Goal: Task Accomplishment & Management: Manage account settings

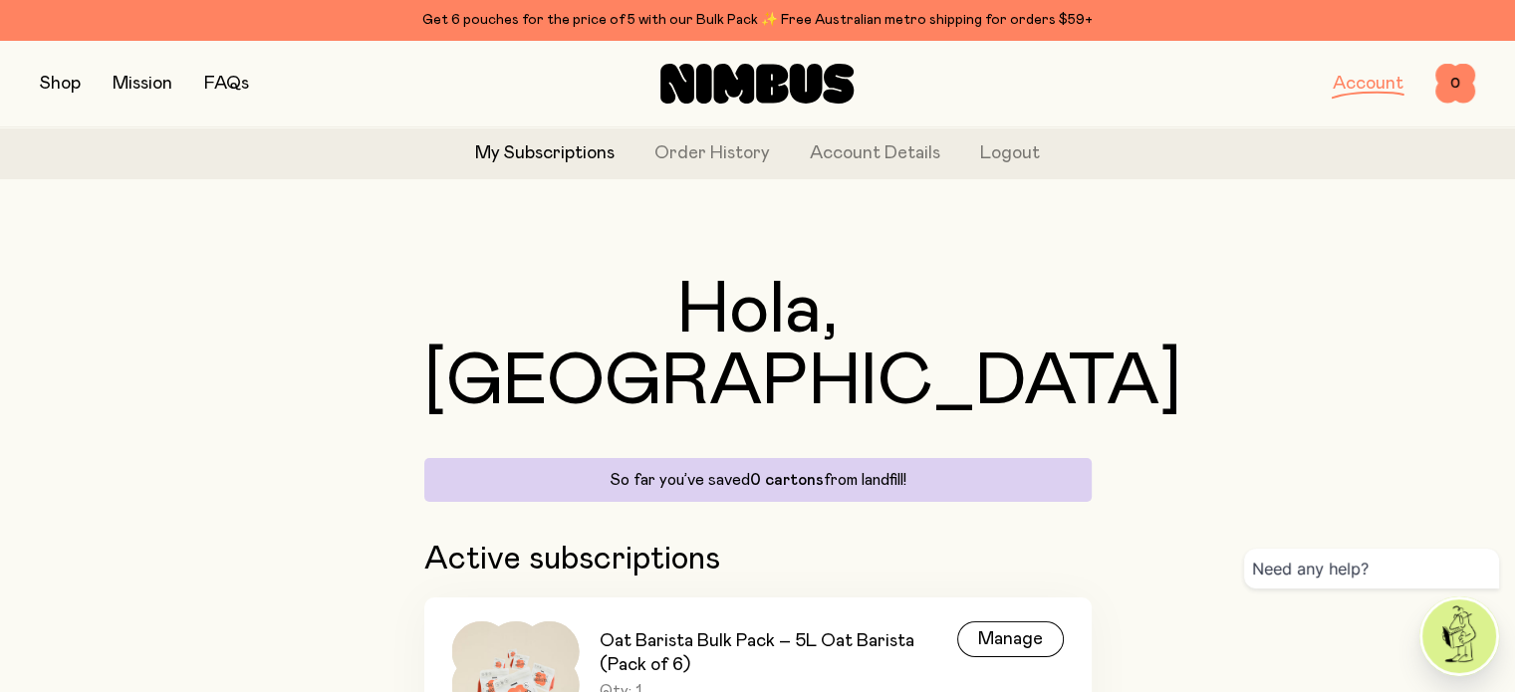
click at [996, 285] on h1 "Hola, [GEOGRAPHIC_DATA]" at bounding box center [757, 346] width 667 height 143
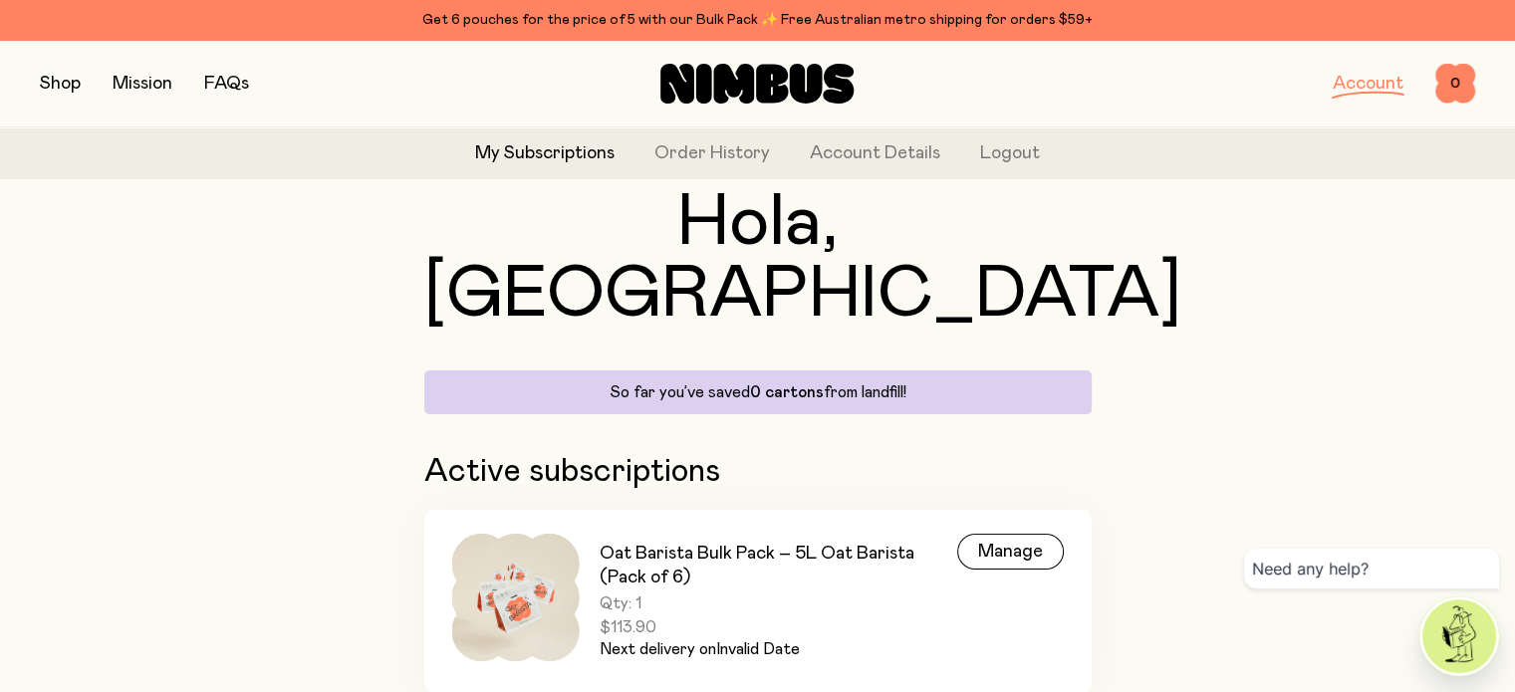
scroll to position [96, 0]
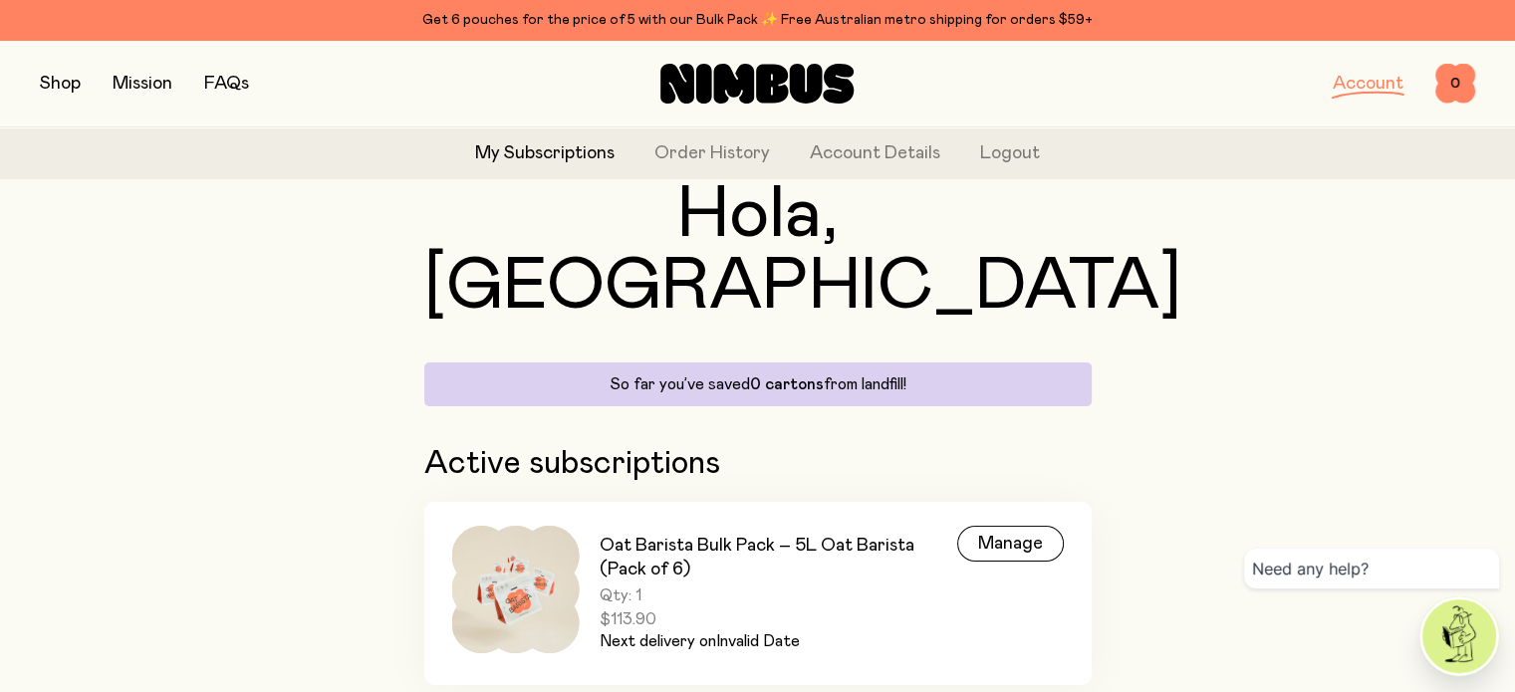
click at [682, 586] on span "Qty: 1" at bounding box center [779, 596] width 358 height 20
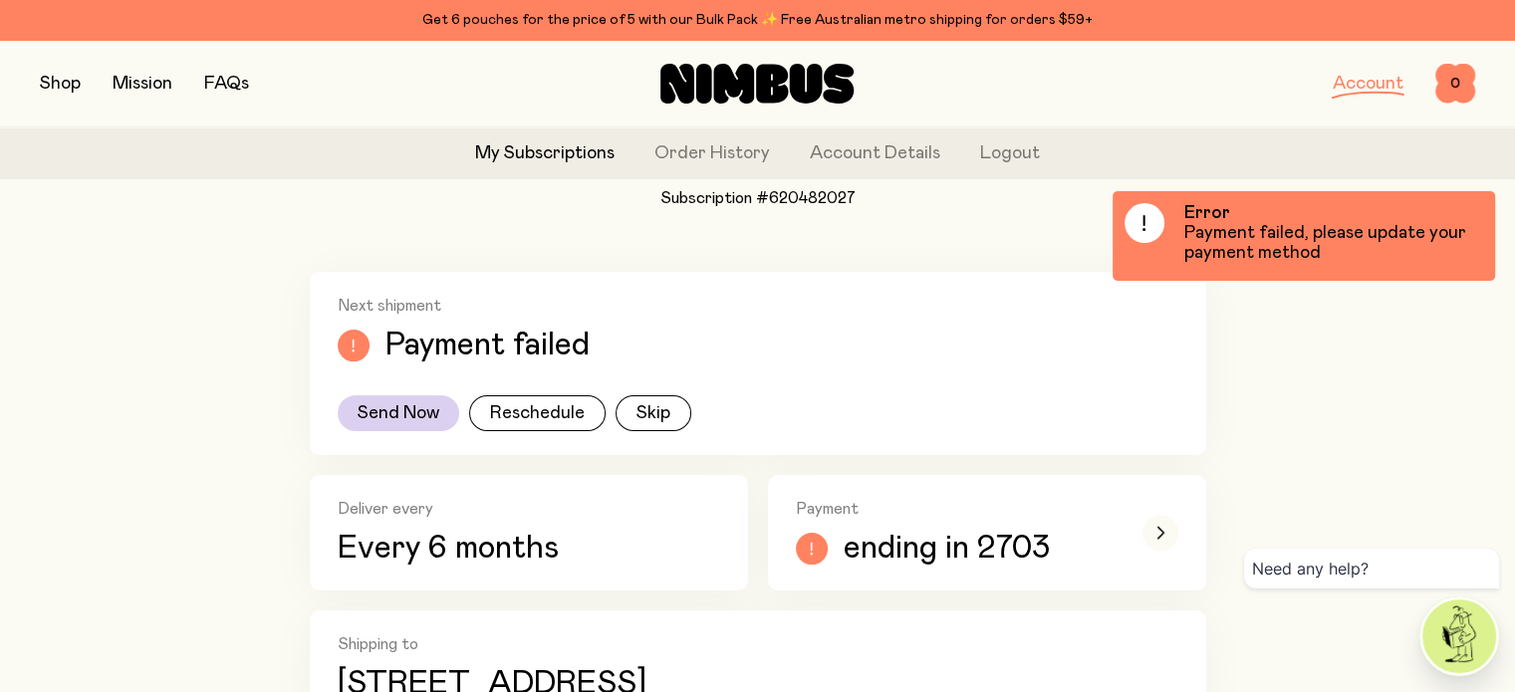
scroll to position [299, 0]
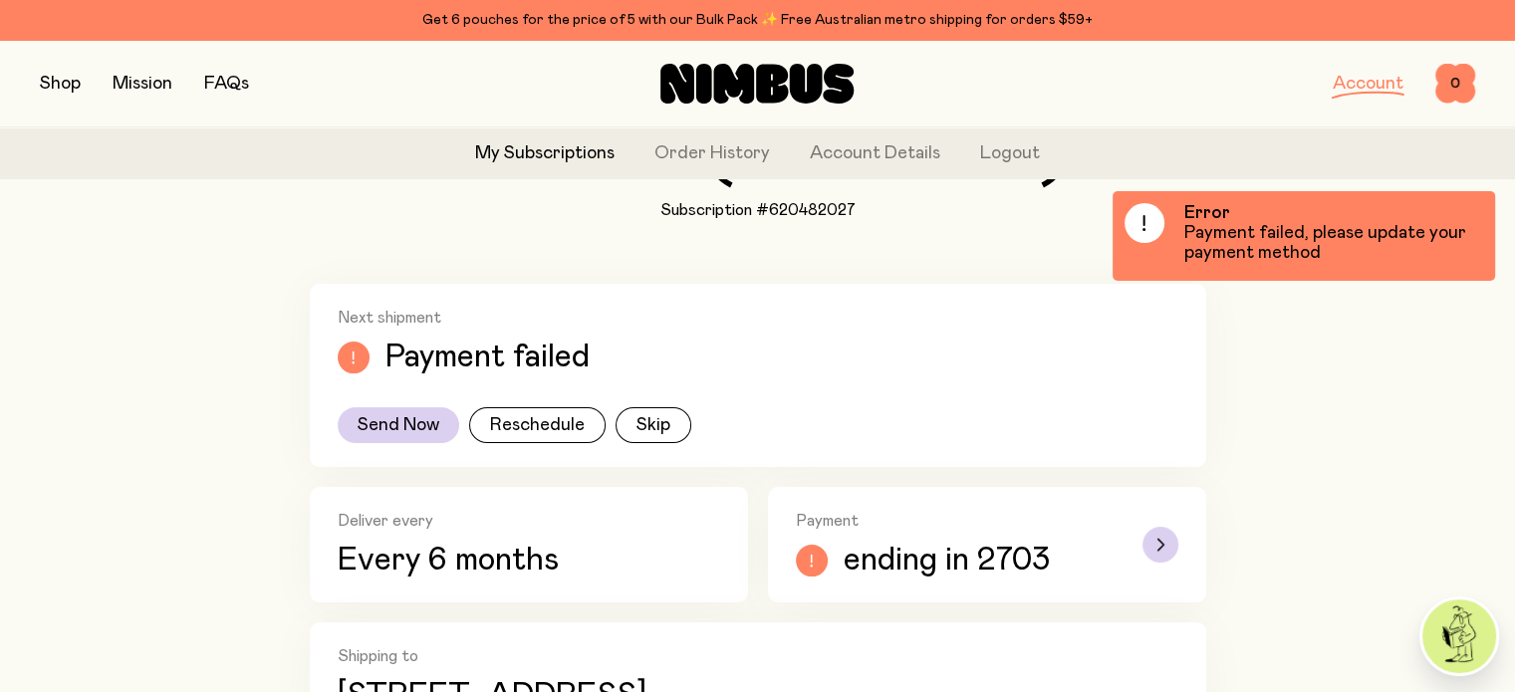
click at [866, 525] on h2 "Payment" at bounding box center [955, 521] width 319 height 20
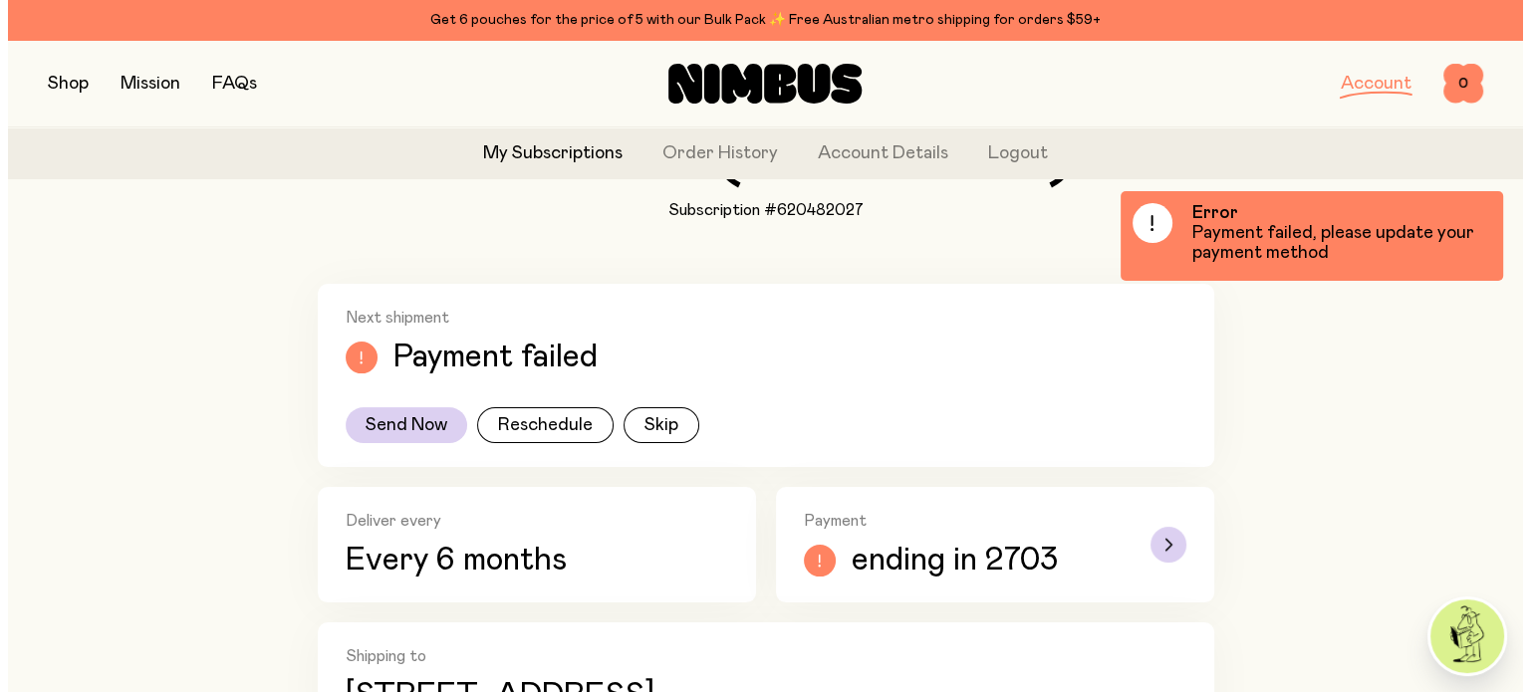
scroll to position [0, 0]
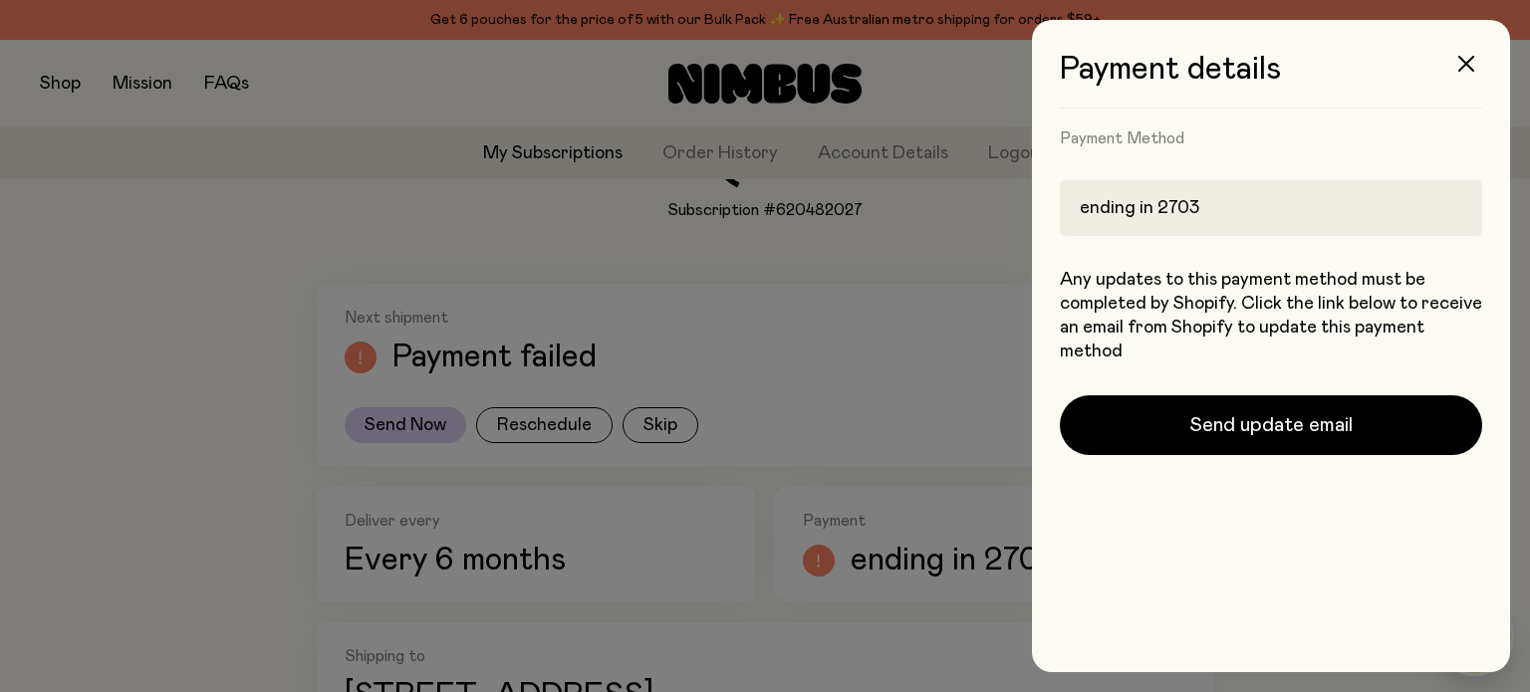
drag, startPoint x: 1470, startPoint y: 66, endPoint x: 1460, endPoint y: 81, distance: 18.0
click at [1472, 65] on icon "button" at bounding box center [1466, 64] width 16 height 16
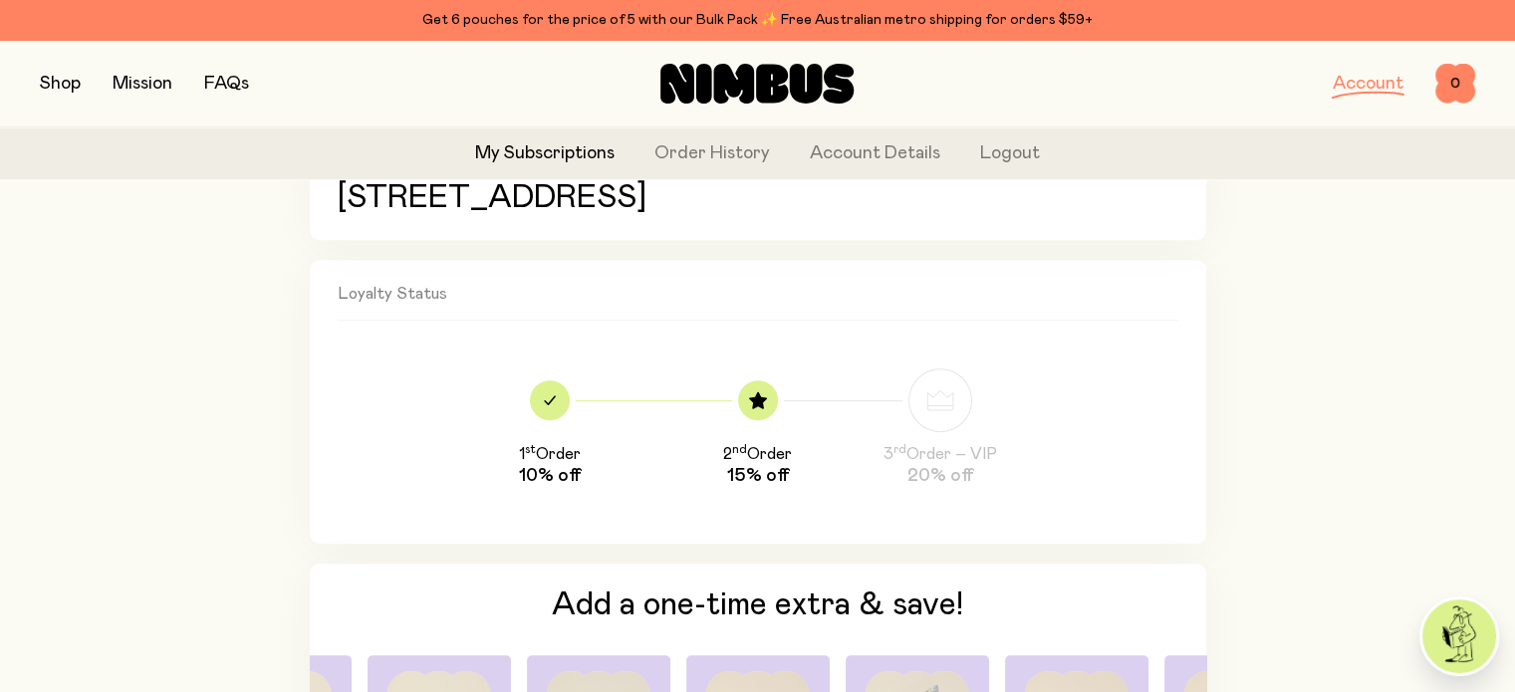
scroll to position [1231, 0]
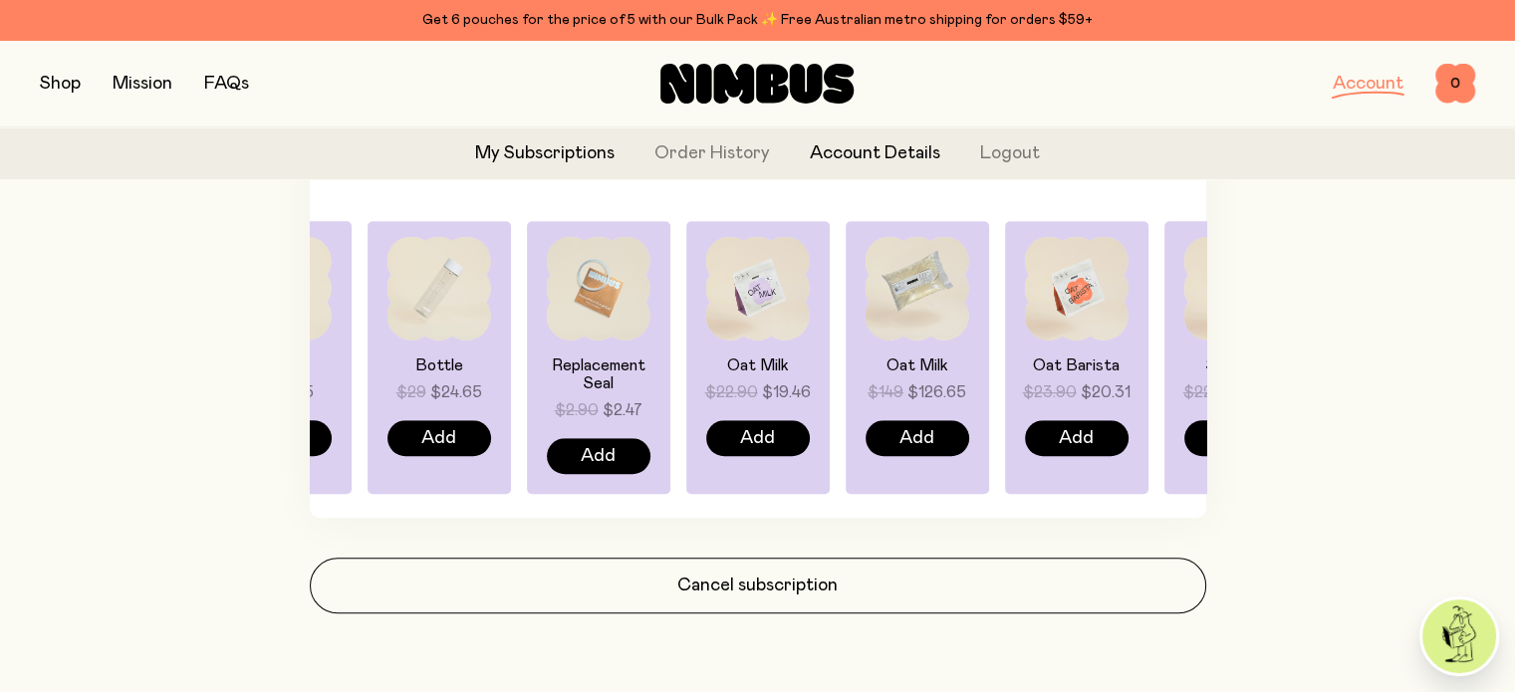
click at [859, 158] on link "Account Details" at bounding box center [875, 153] width 130 height 27
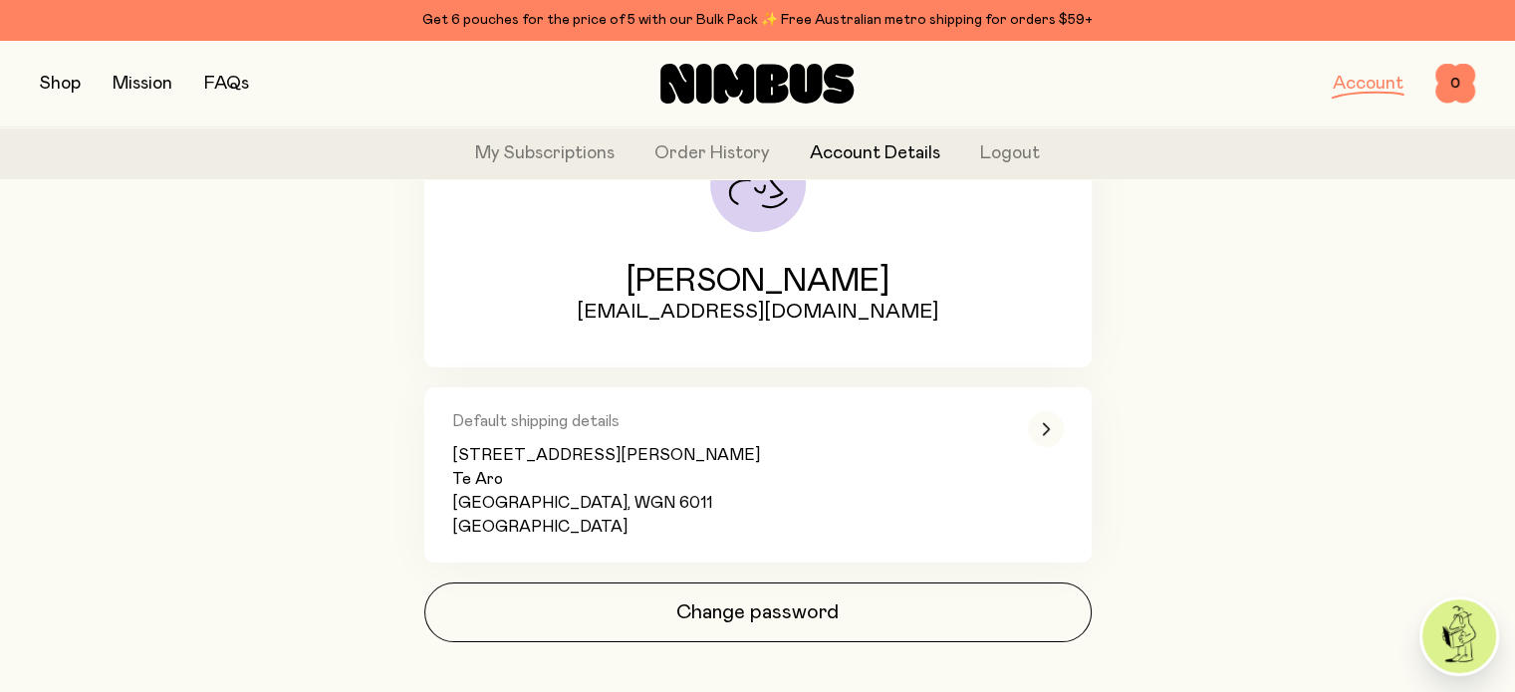
scroll to position [299, 0]
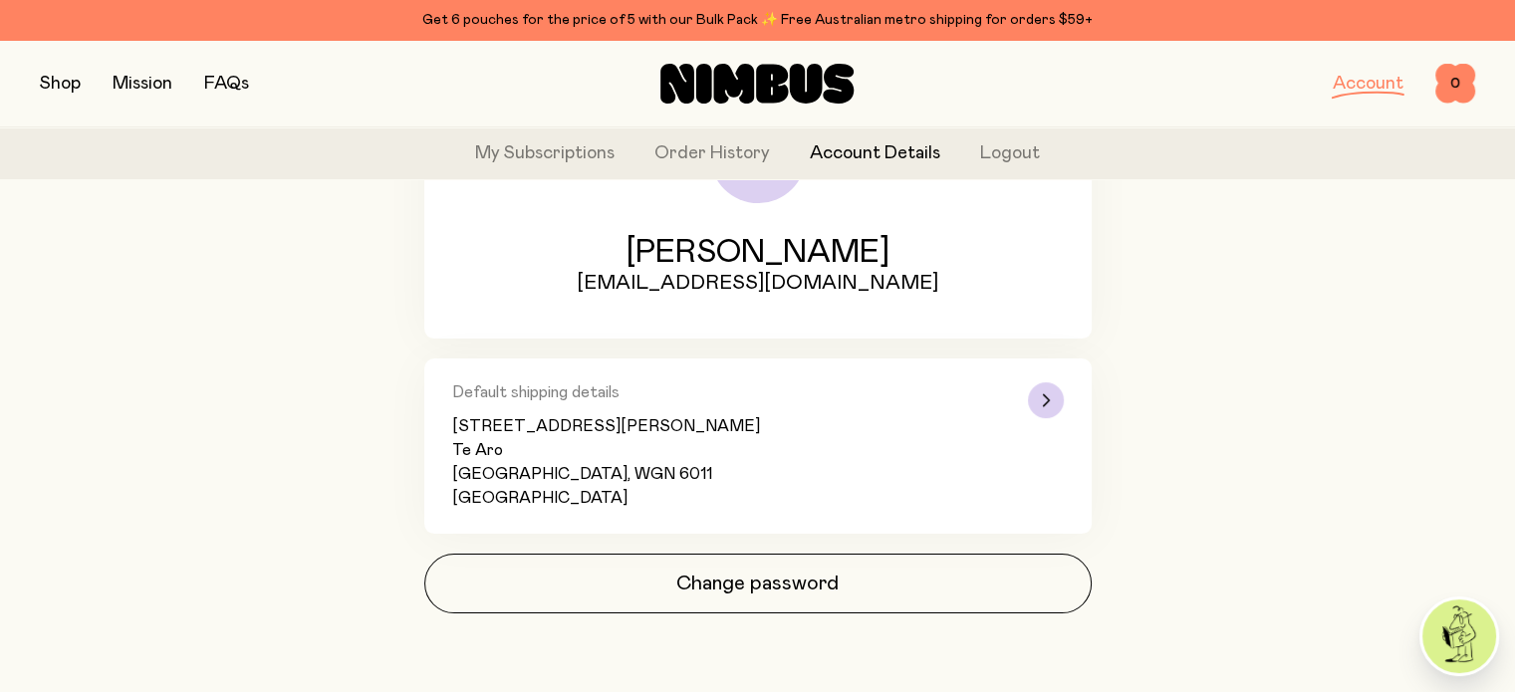
click at [761, 419] on div "[STREET_ADDRESS][PERSON_NAME]" at bounding box center [726, 462] width 548 height 96
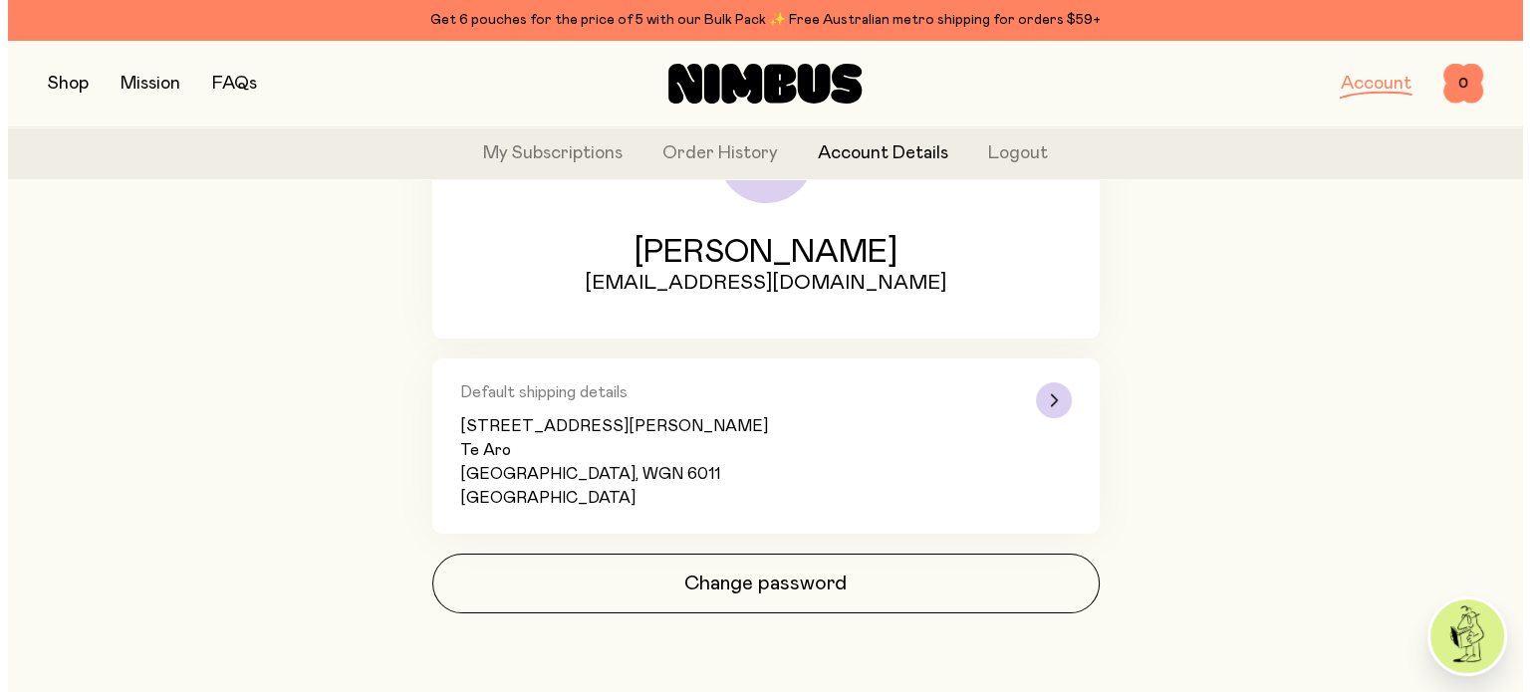
scroll to position [0, 0]
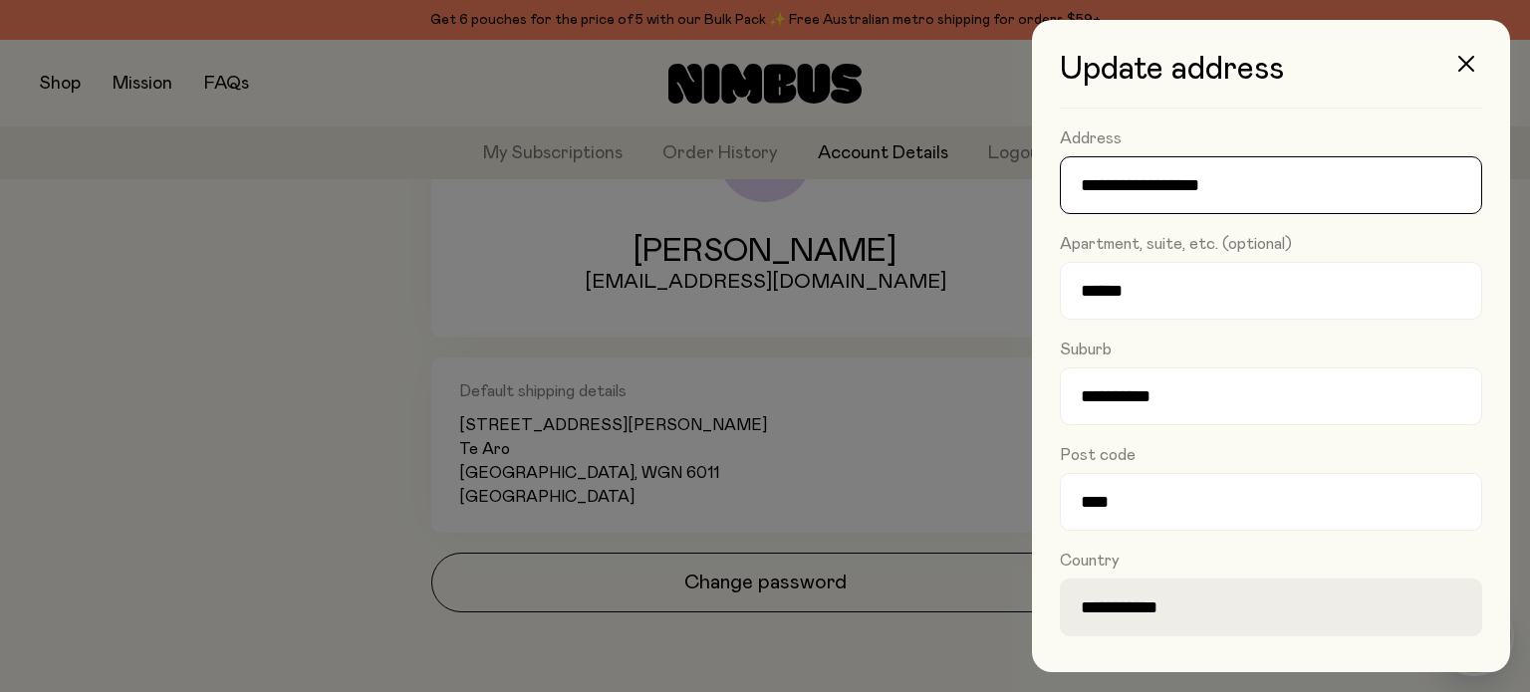
click at [1104, 178] on input "**********" at bounding box center [1271, 185] width 422 height 58
type input "**********"
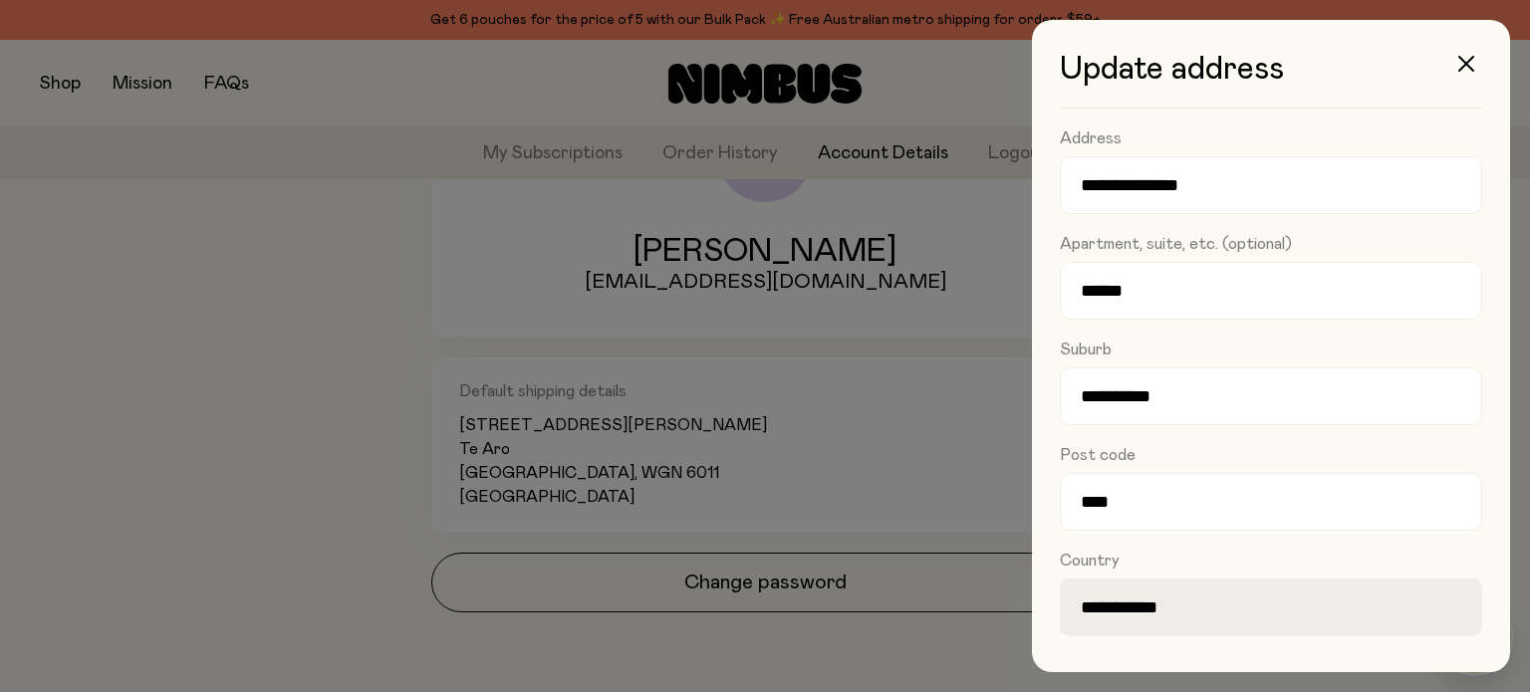
scroll to position [93, 0]
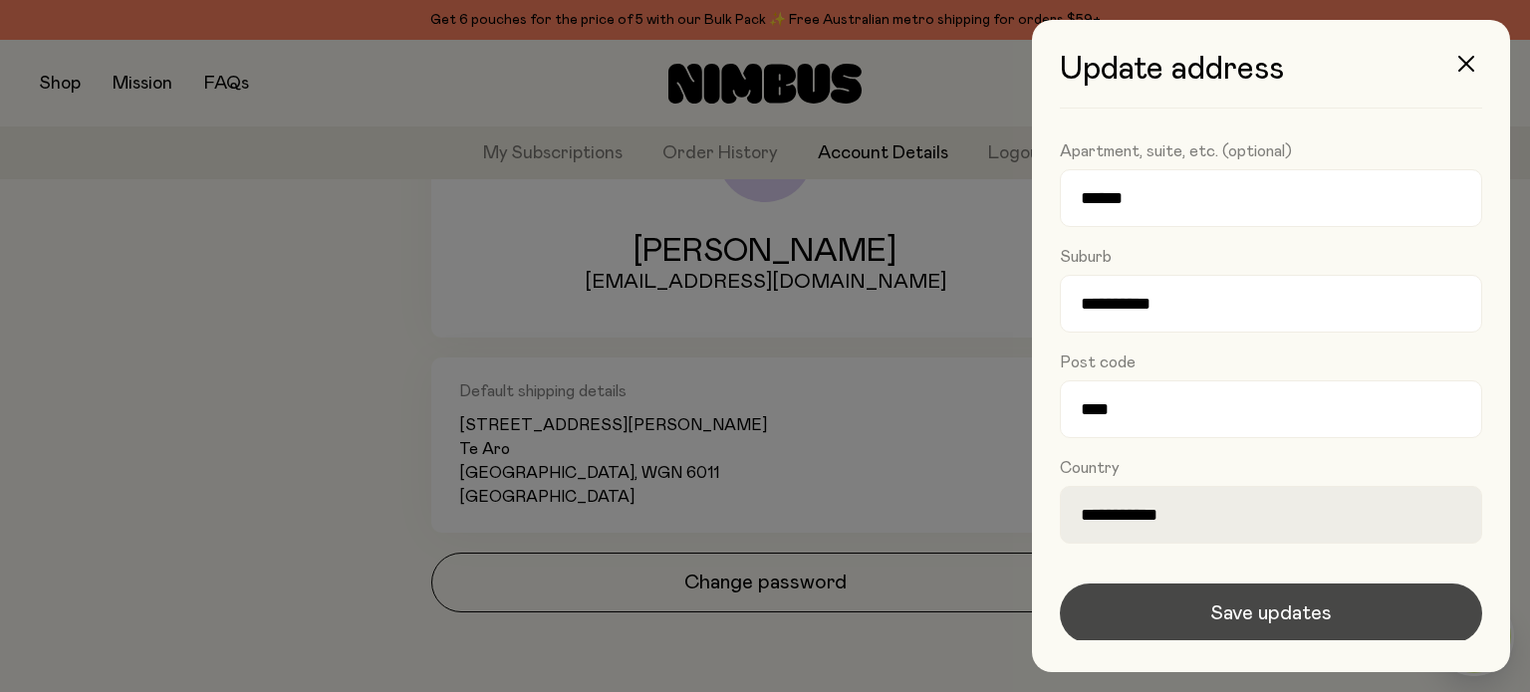
click at [1214, 606] on span "Save updates" at bounding box center [1271, 614] width 122 height 28
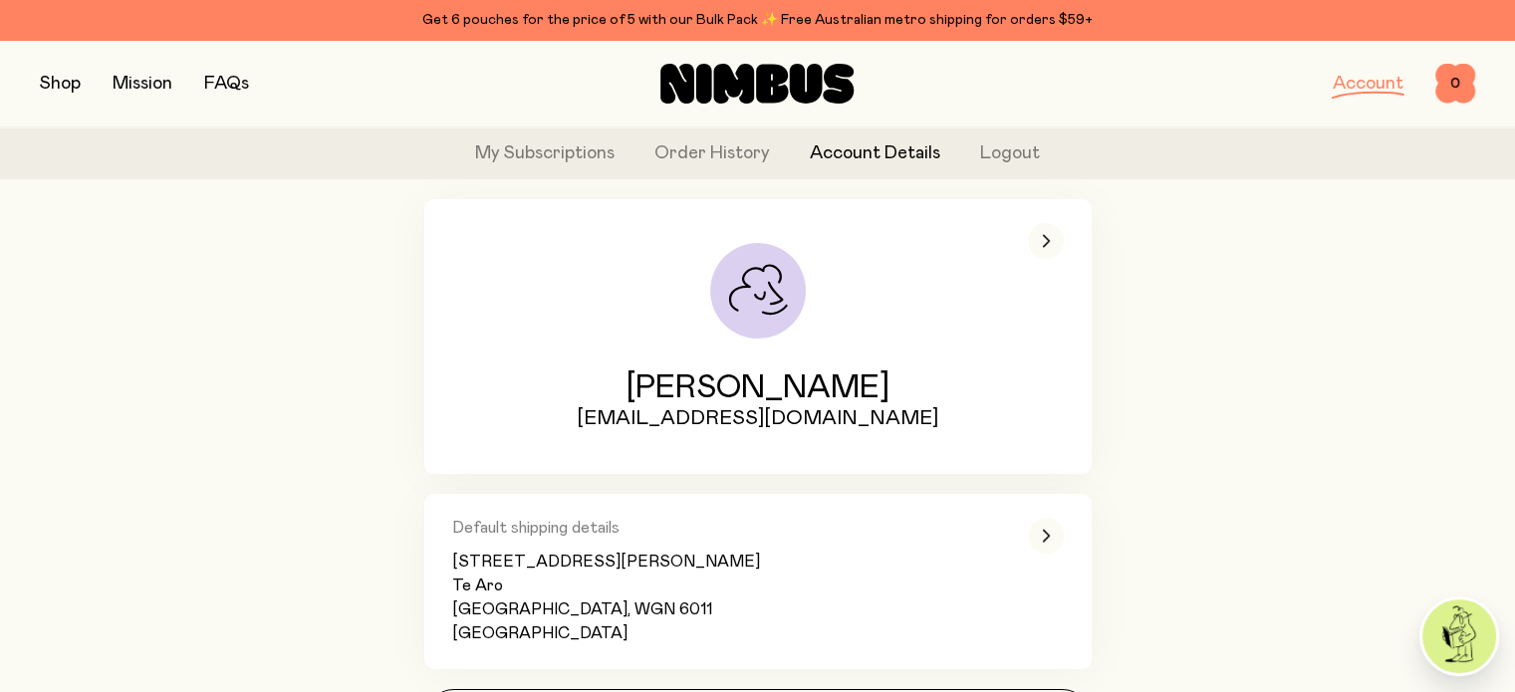
scroll to position [0, 0]
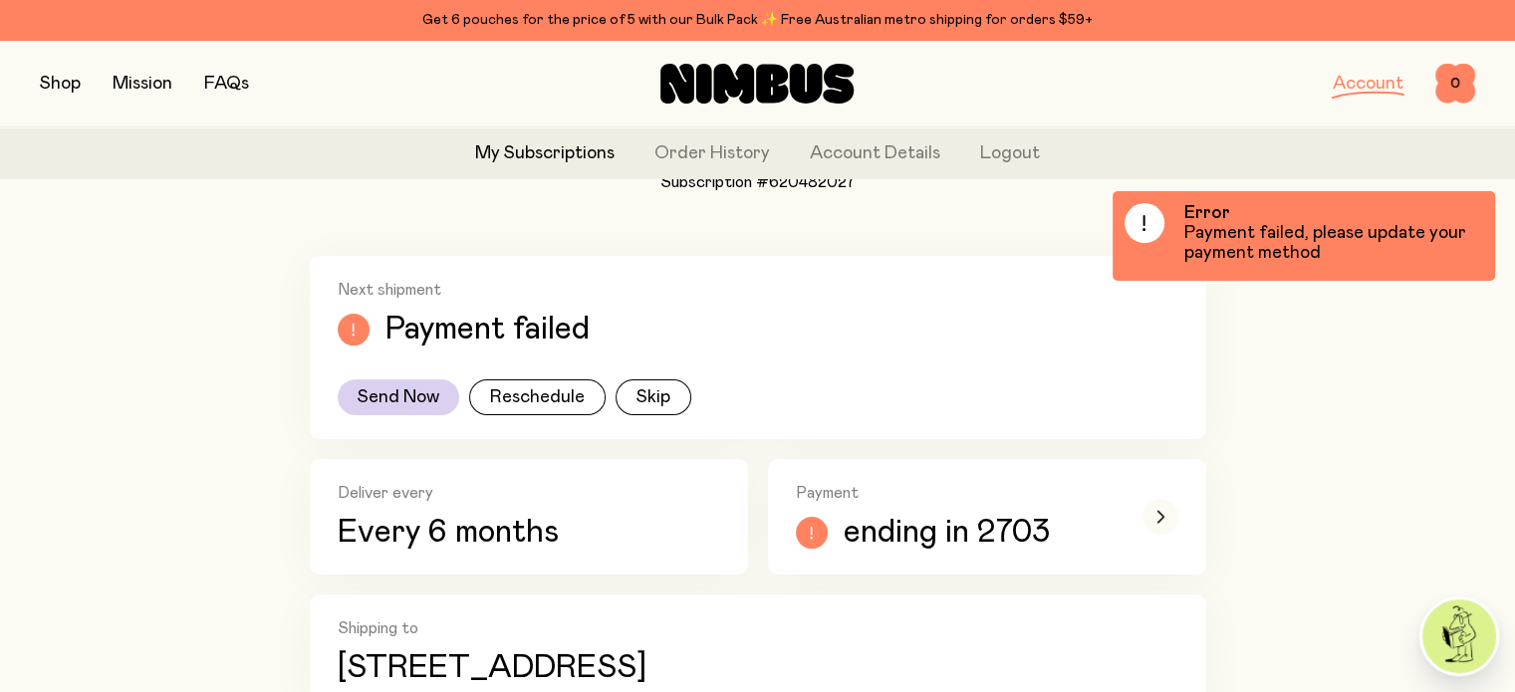
scroll to position [335, 0]
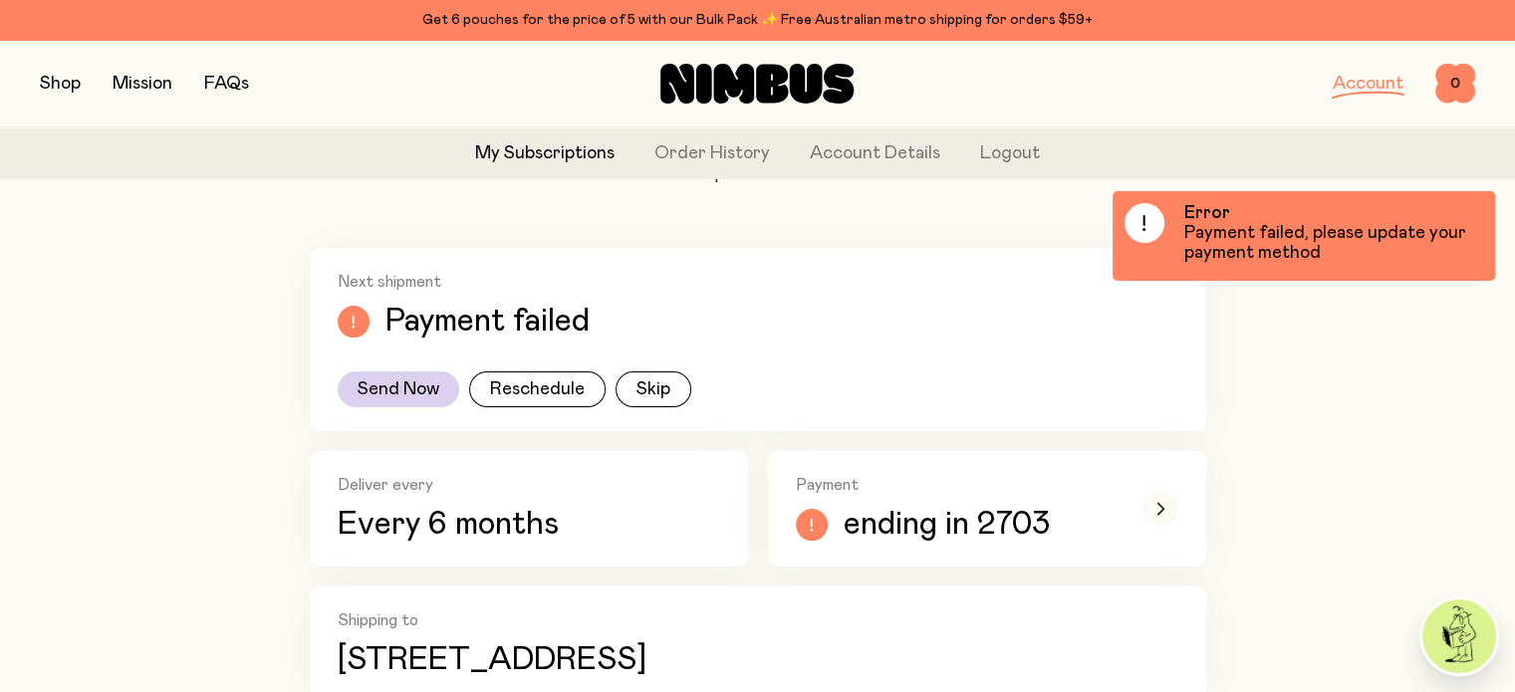
click at [434, 340] on p "Payment failed" at bounding box center [488, 322] width 204 height 36
click at [415, 378] on button "Send Now" at bounding box center [399, 390] width 122 height 36
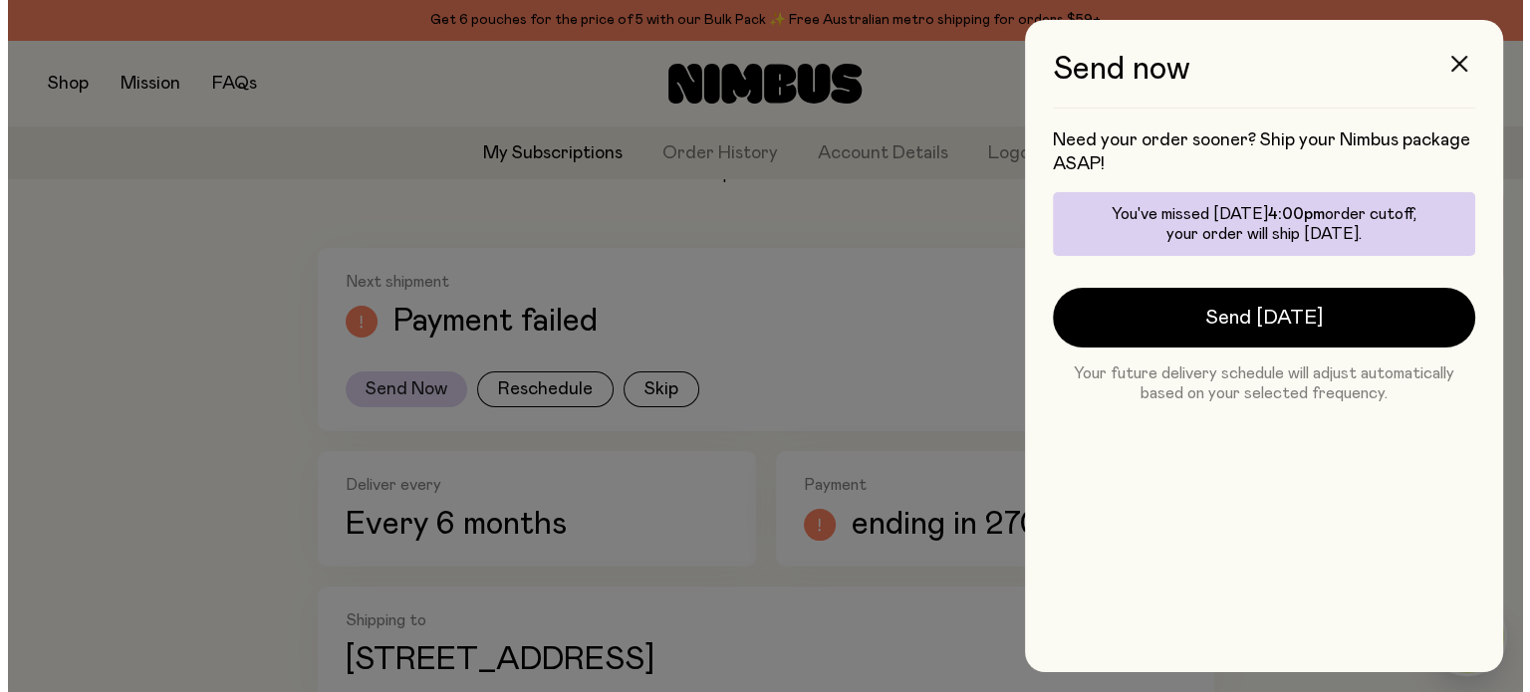
scroll to position [0, 0]
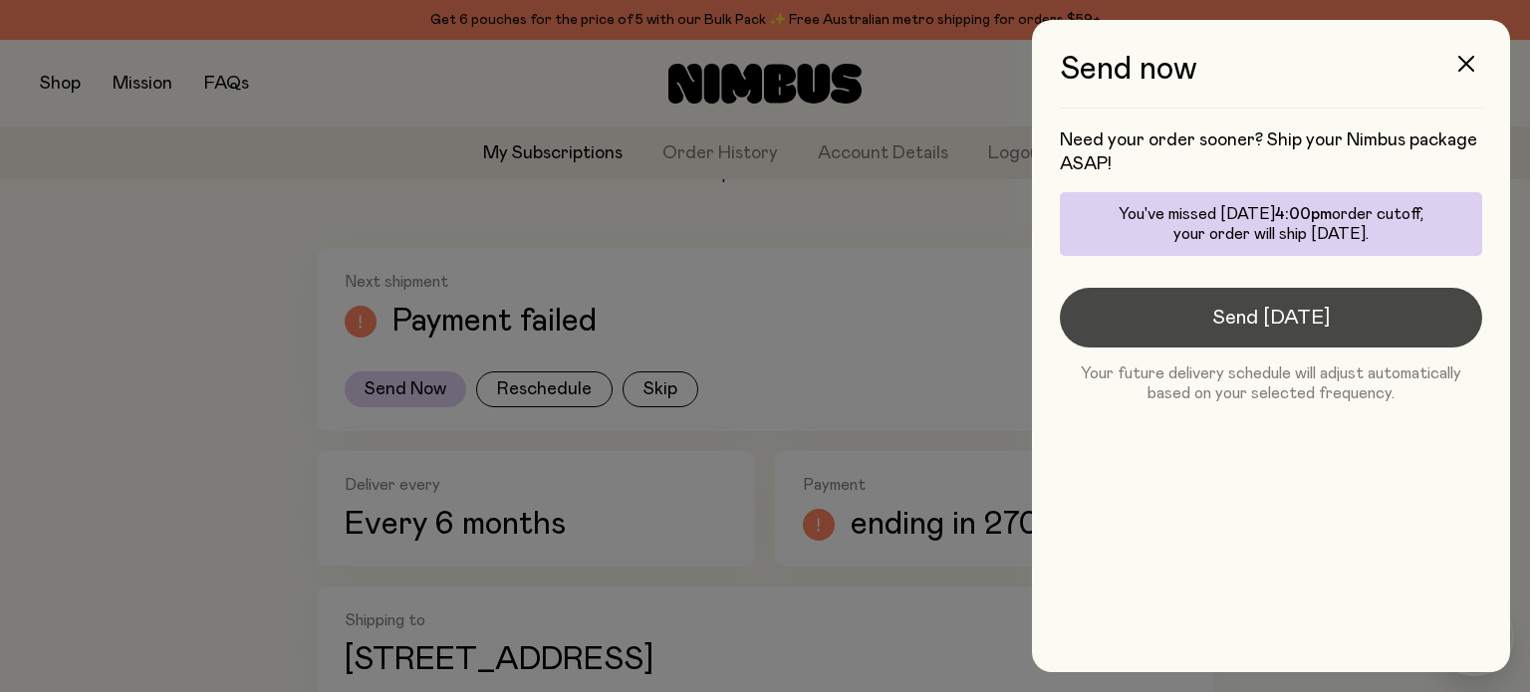
click at [1100, 336] on button "Send [DATE]" at bounding box center [1271, 318] width 422 height 60
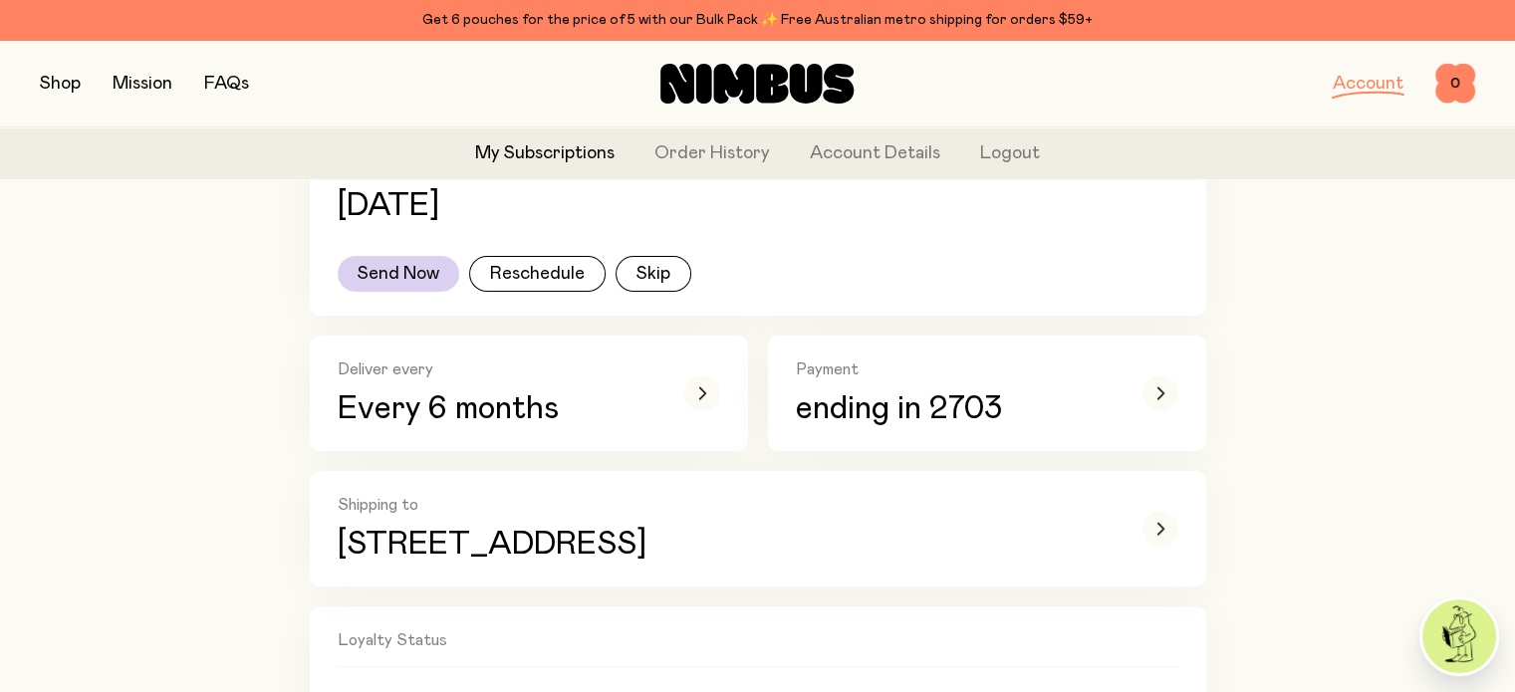
scroll to position [434, 0]
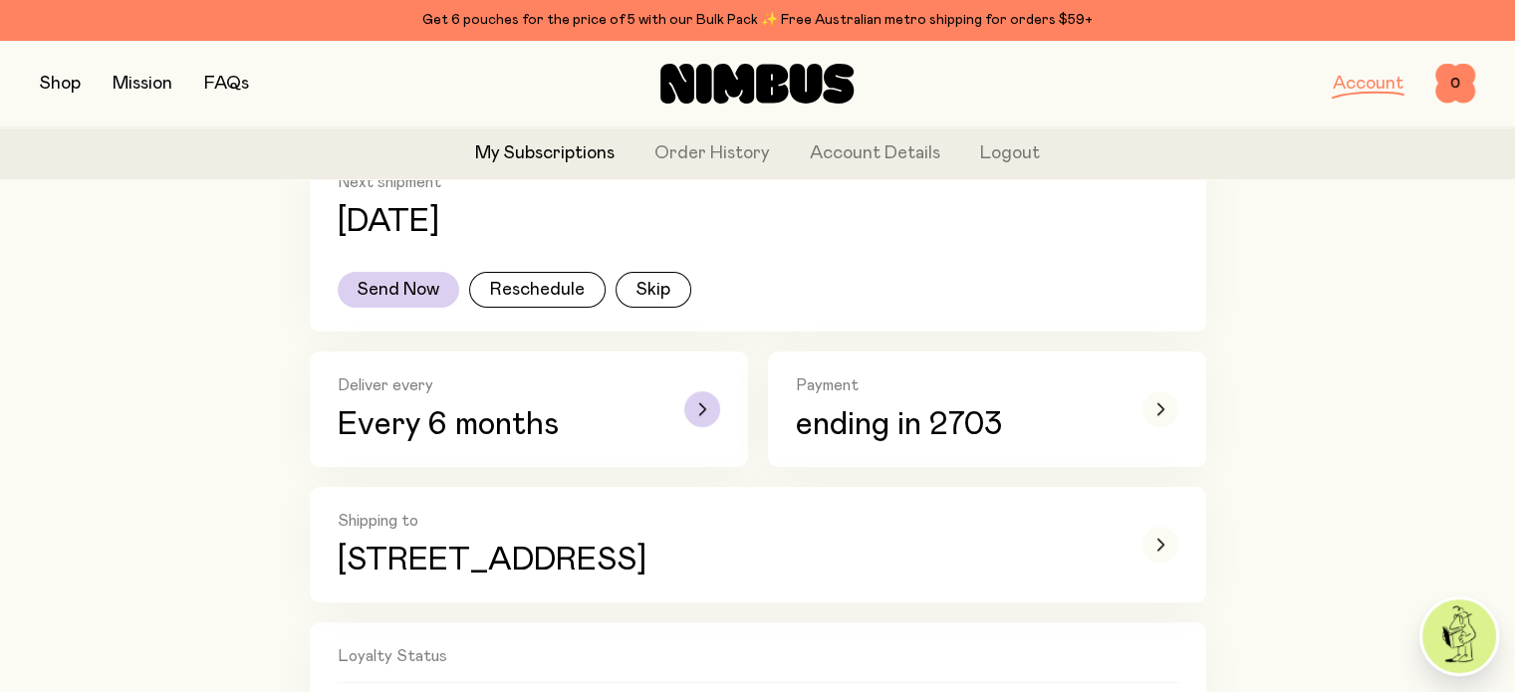
drag, startPoint x: 553, startPoint y: 455, endPoint x: 428, endPoint y: 425, distance: 128.1
click at [428, 425] on p "Every 6 months" at bounding box center [497, 425] width 319 height 36
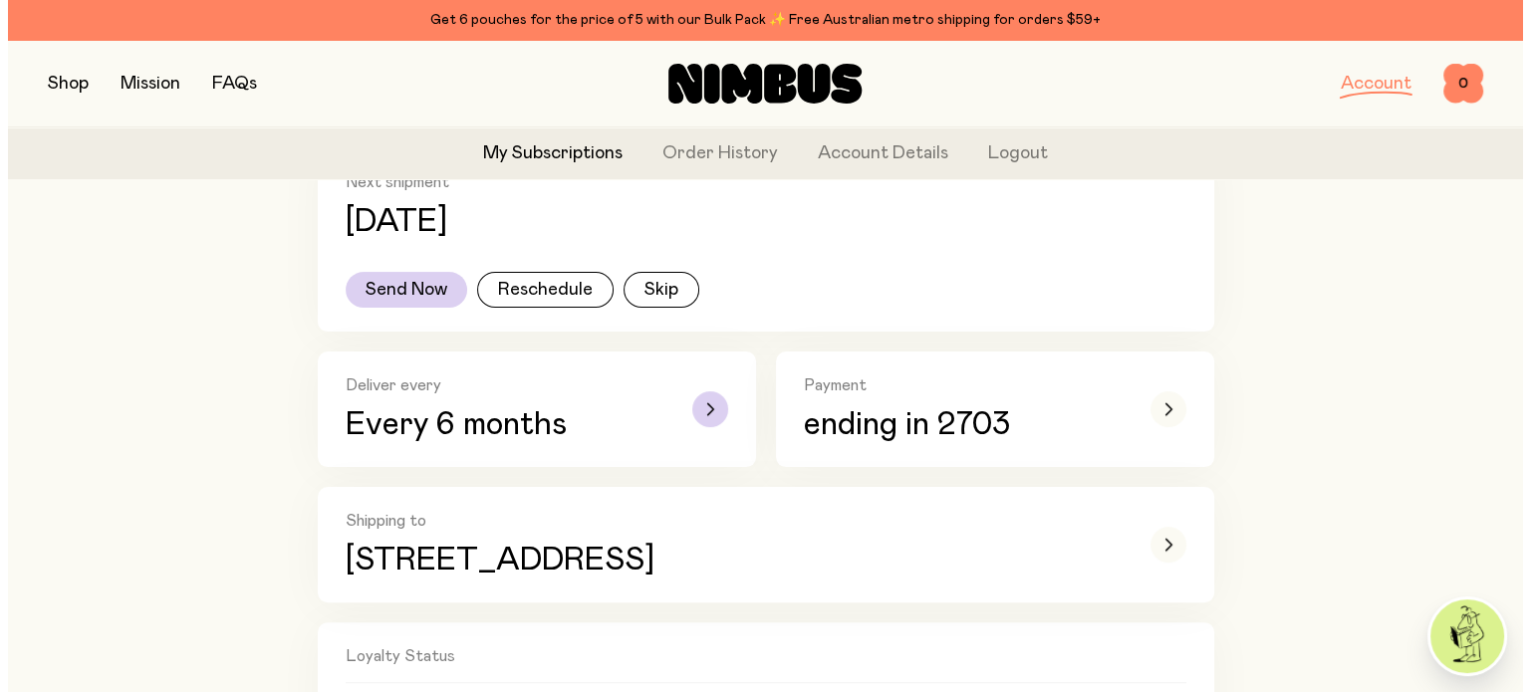
scroll to position [0, 0]
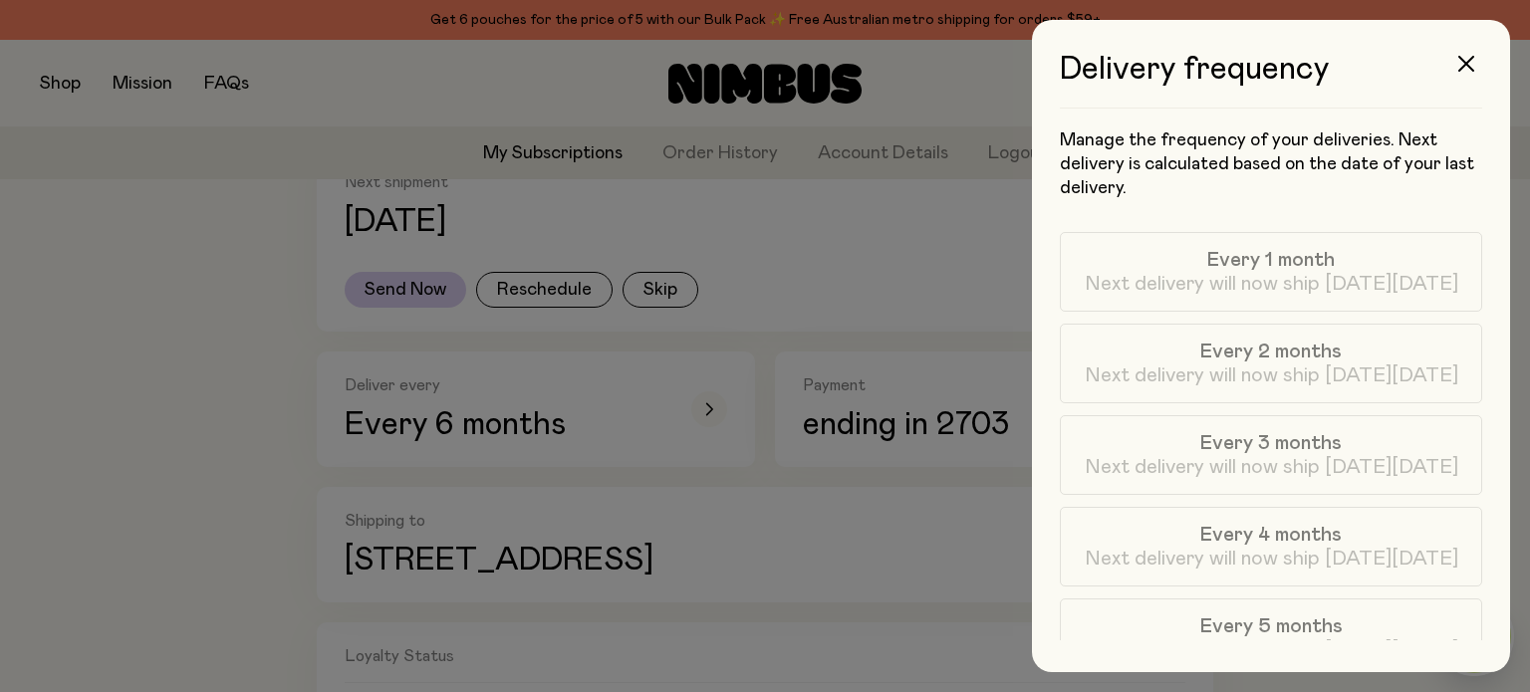
click at [255, 393] on div at bounding box center [765, 346] width 1530 height 692
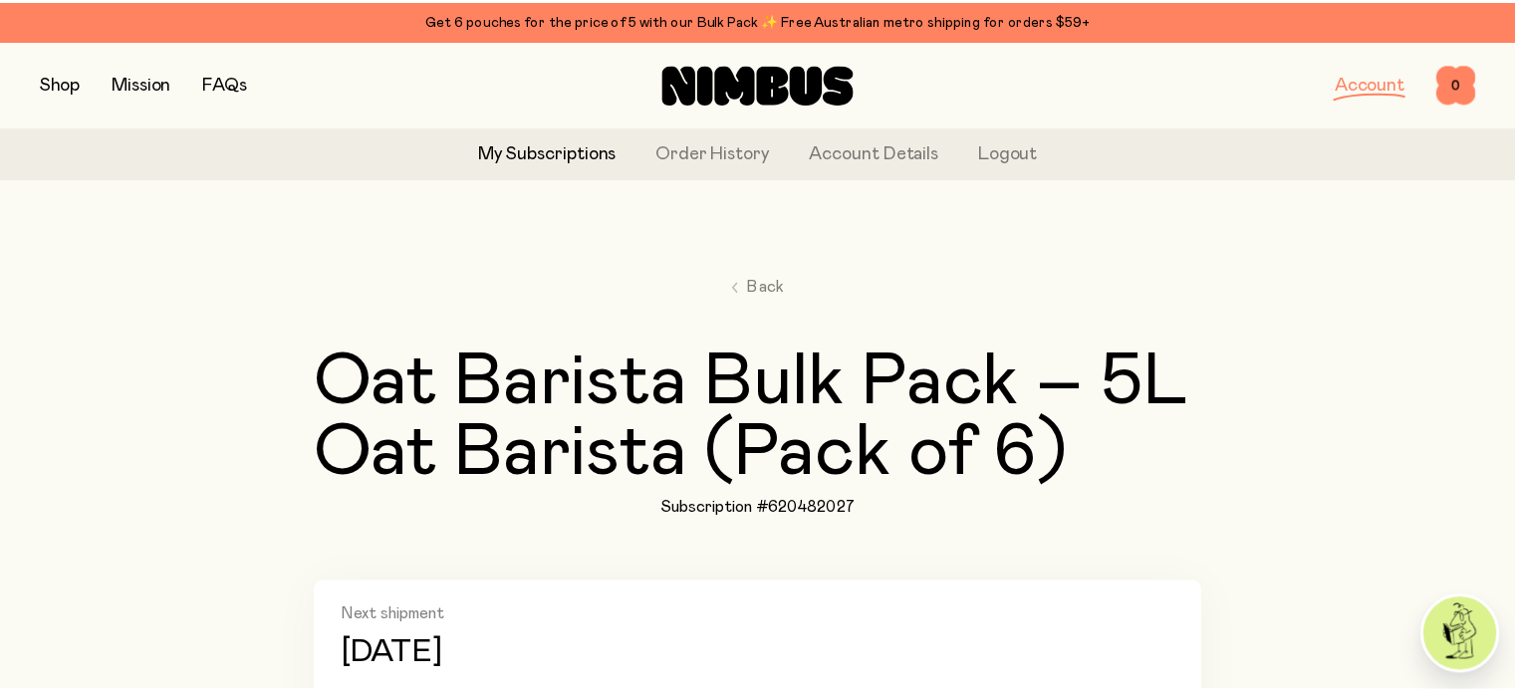
scroll to position [434, 0]
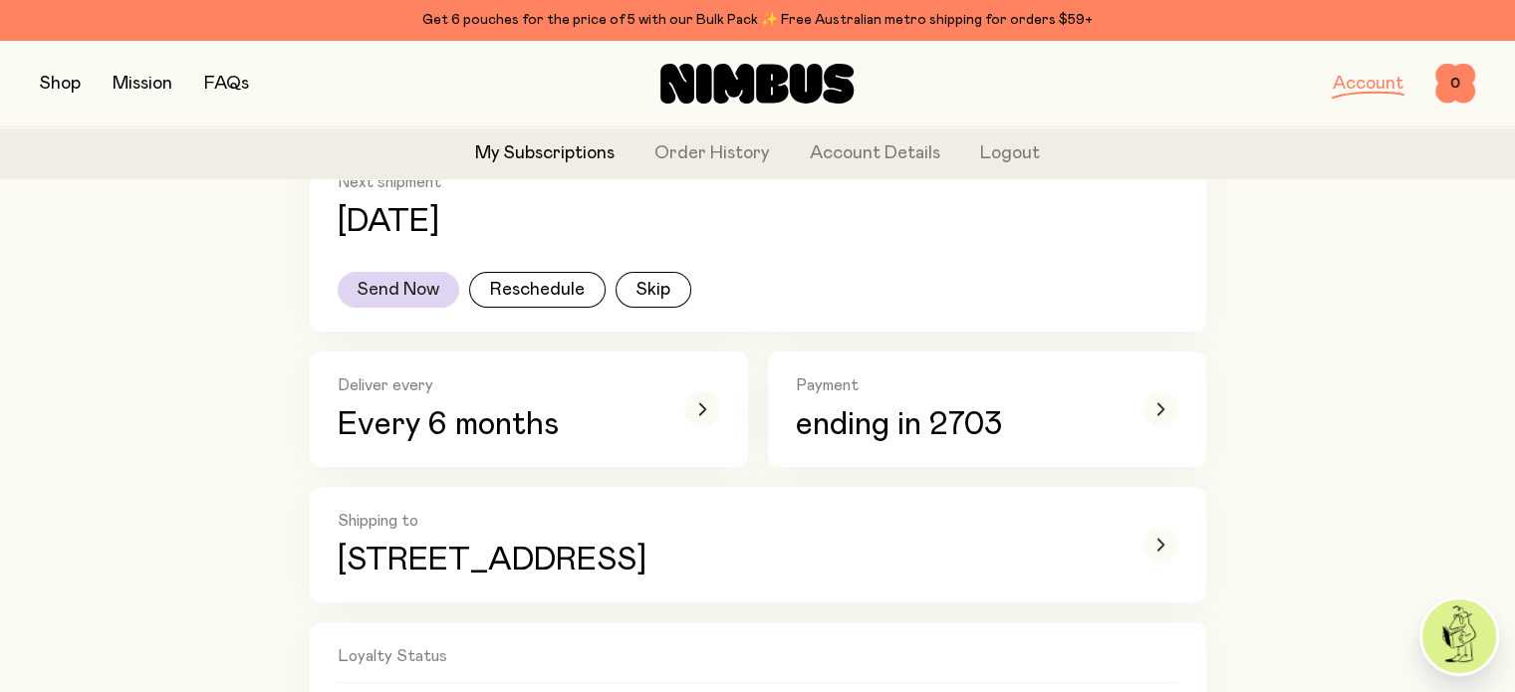
click at [410, 290] on button "Send Now" at bounding box center [399, 290] width 122 height 36
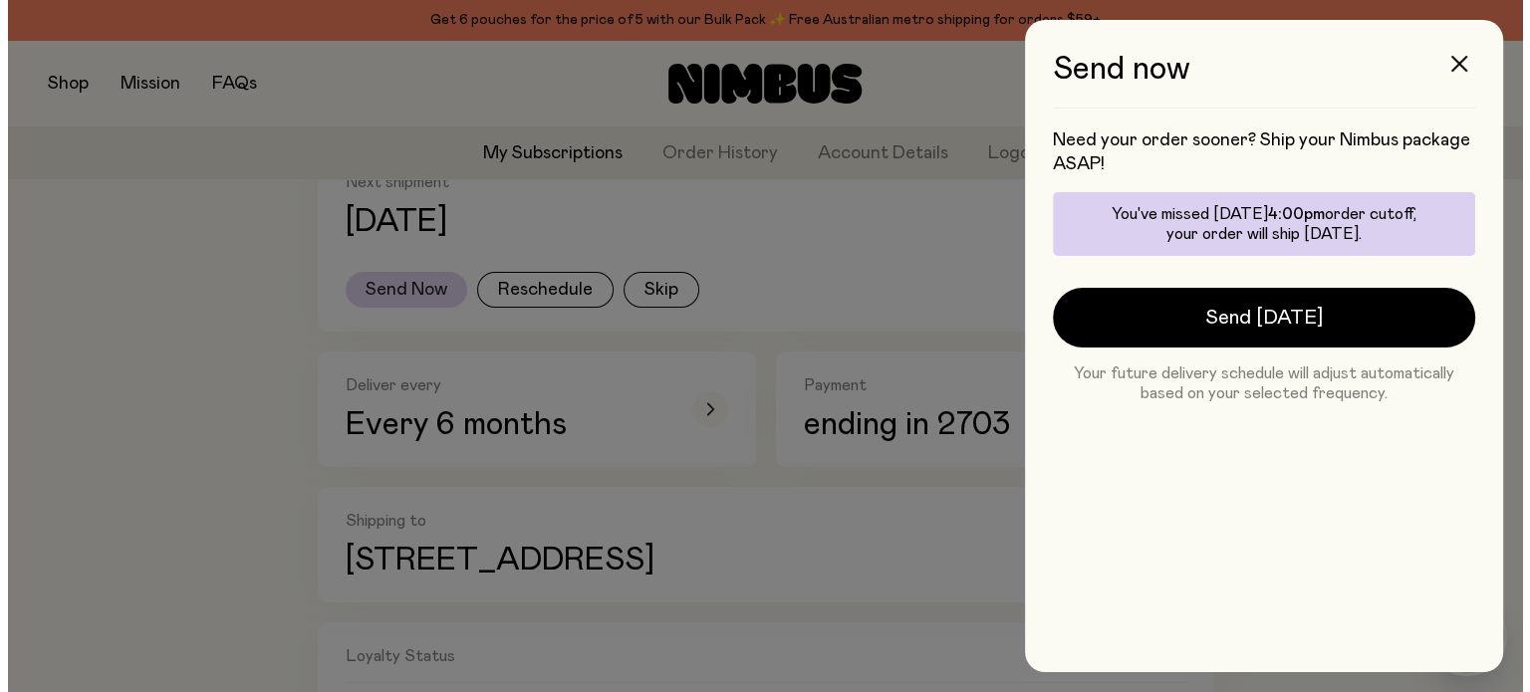
scroll to position [0, 0]
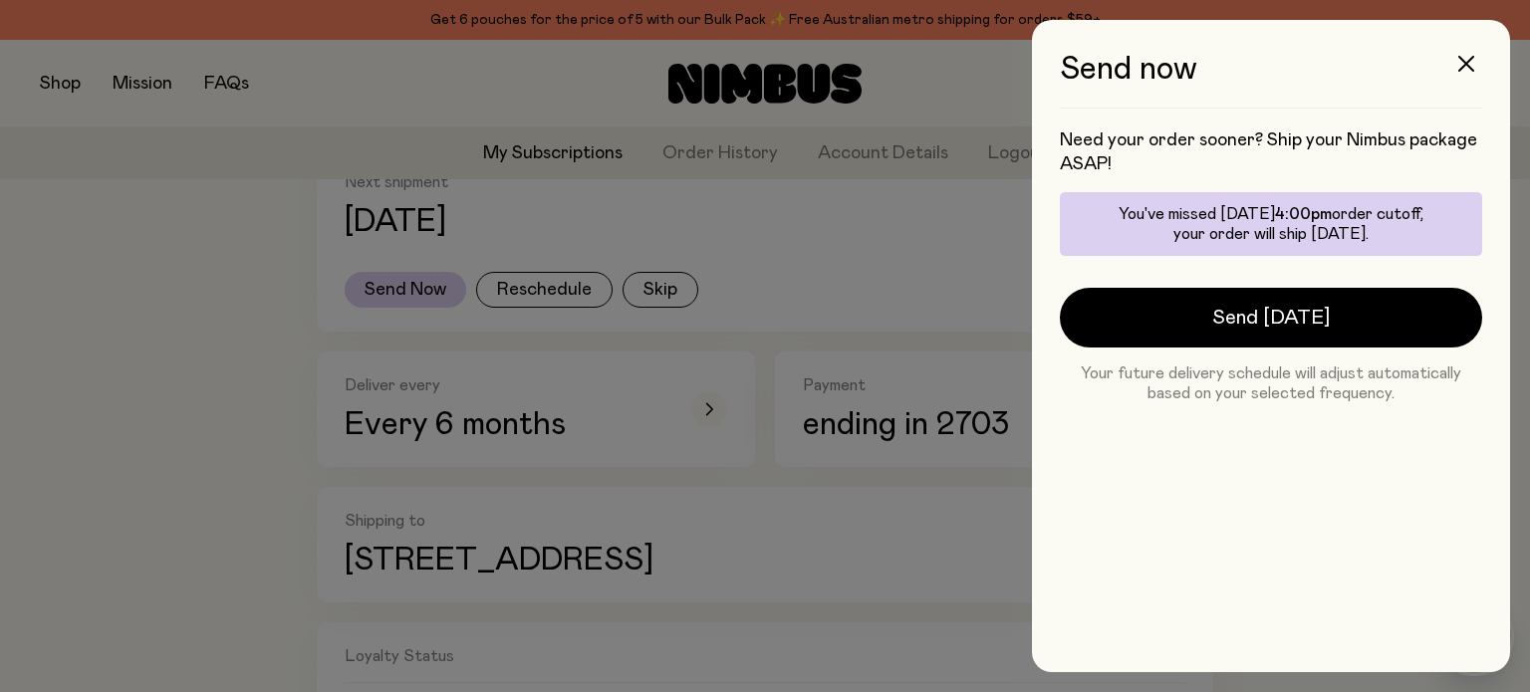
click at [1176, 224] on p "You've missed [DATE] 4:00pm order cutoff, your order will ship [DATE]." at bounding box center [1271, 224] width 398 height 40
click at [1460, 59] on icon "button" at bounding box center [1466, 64] width 16 height 16
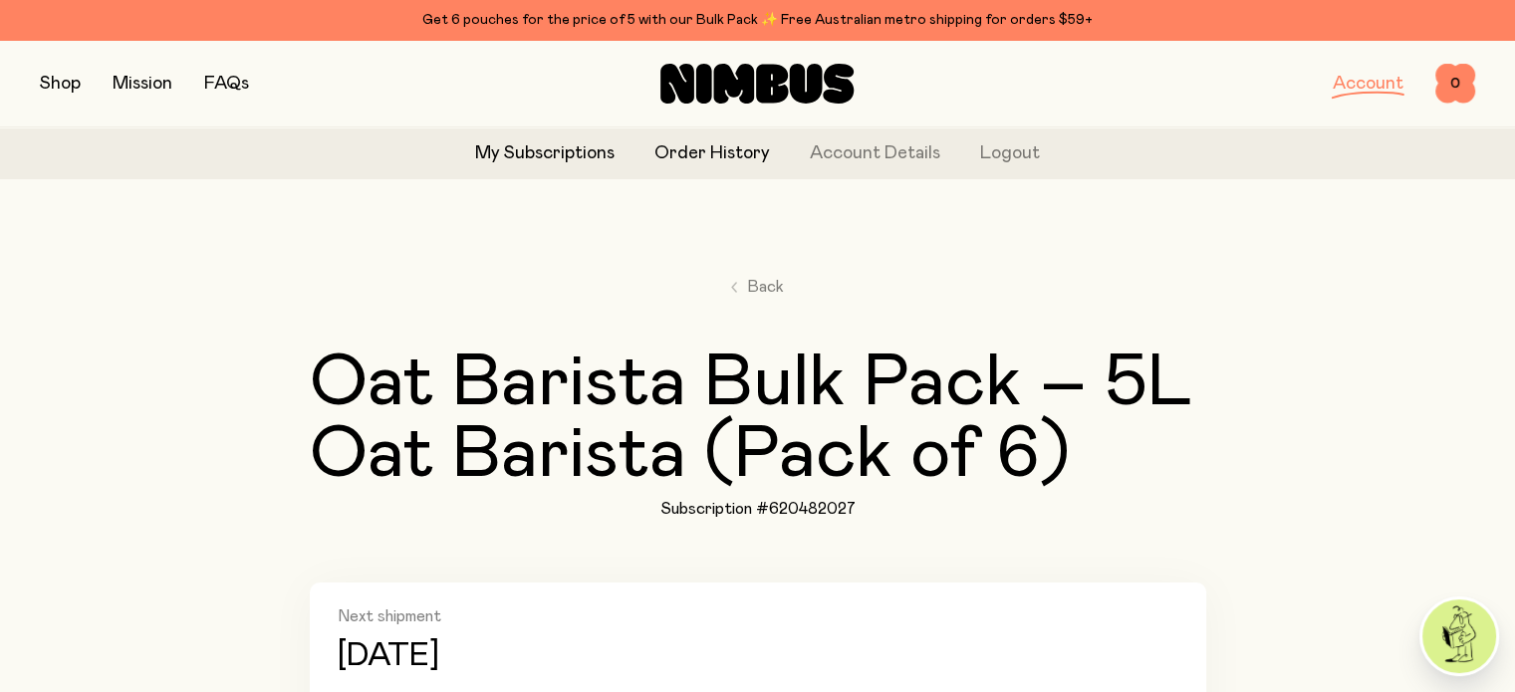
click at [715, 156] on link "Order History" at bounding box center [712, 153] width 116 height 27
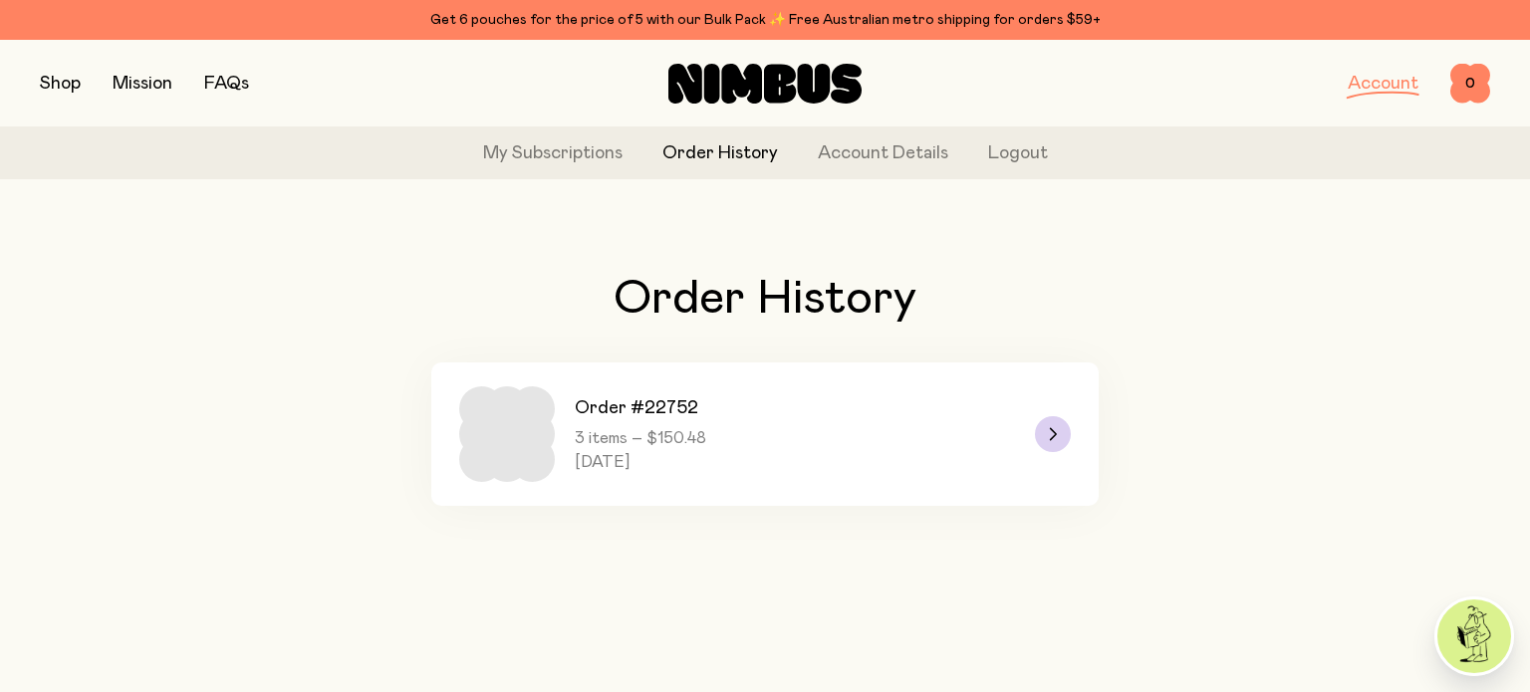
click at [854, 395] on link "Order #22752 3 items – $150.48 [DATE]" at bounding box center [764, 434] width 667 height 143
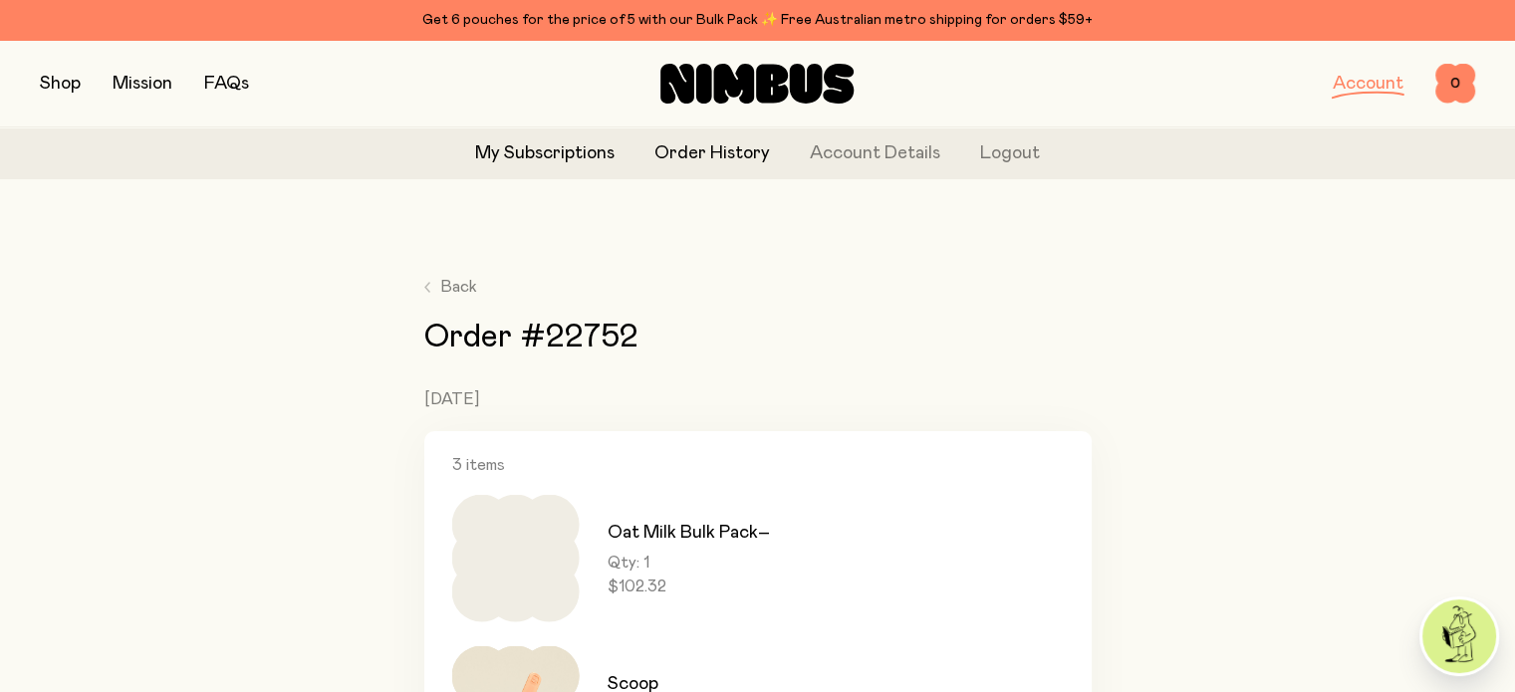
click at [560, 158] on link "My Subscriptions" at bounding box center [544, 153] width 139 height 27
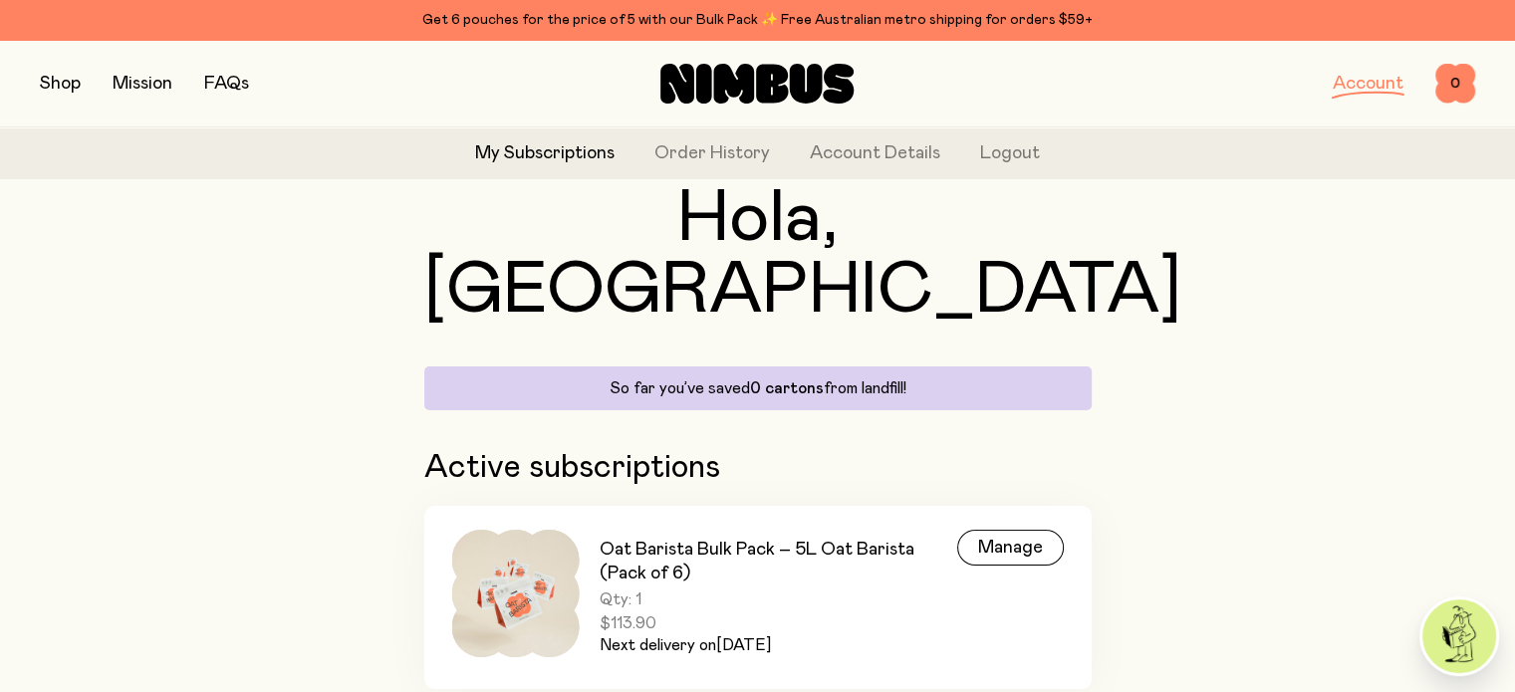
scroll to position [96, 0]
